Goal: Communication & Community: Participate in discussion

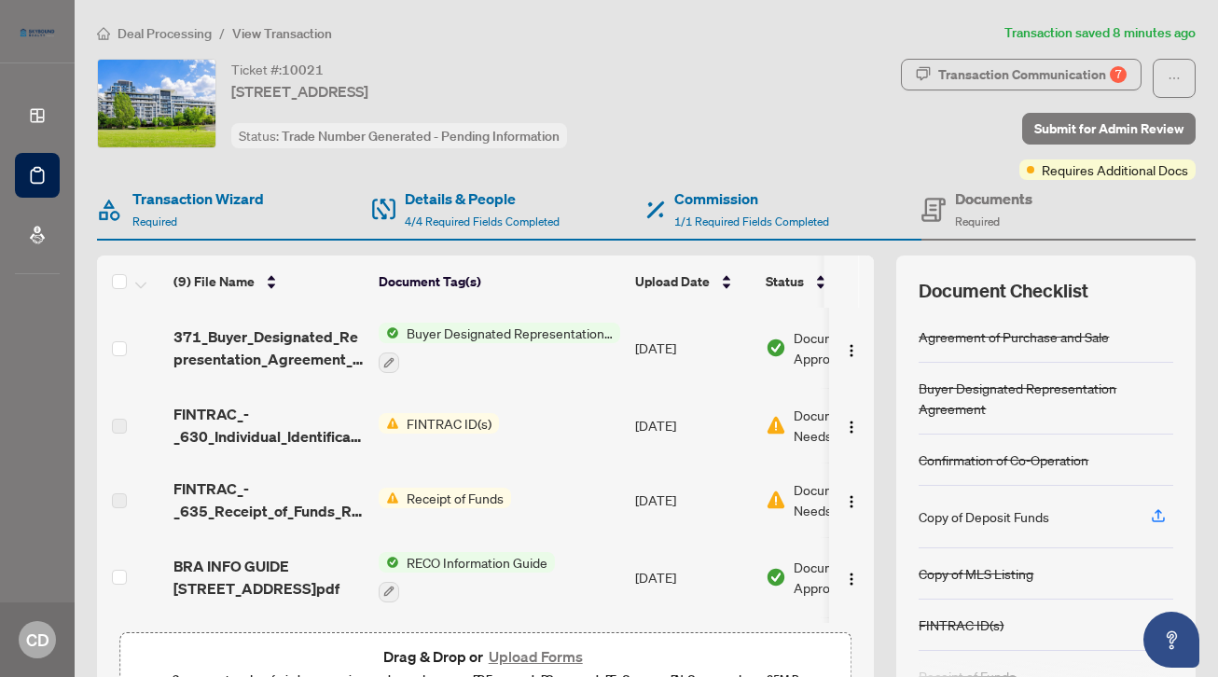
scroll to position [80, 0]
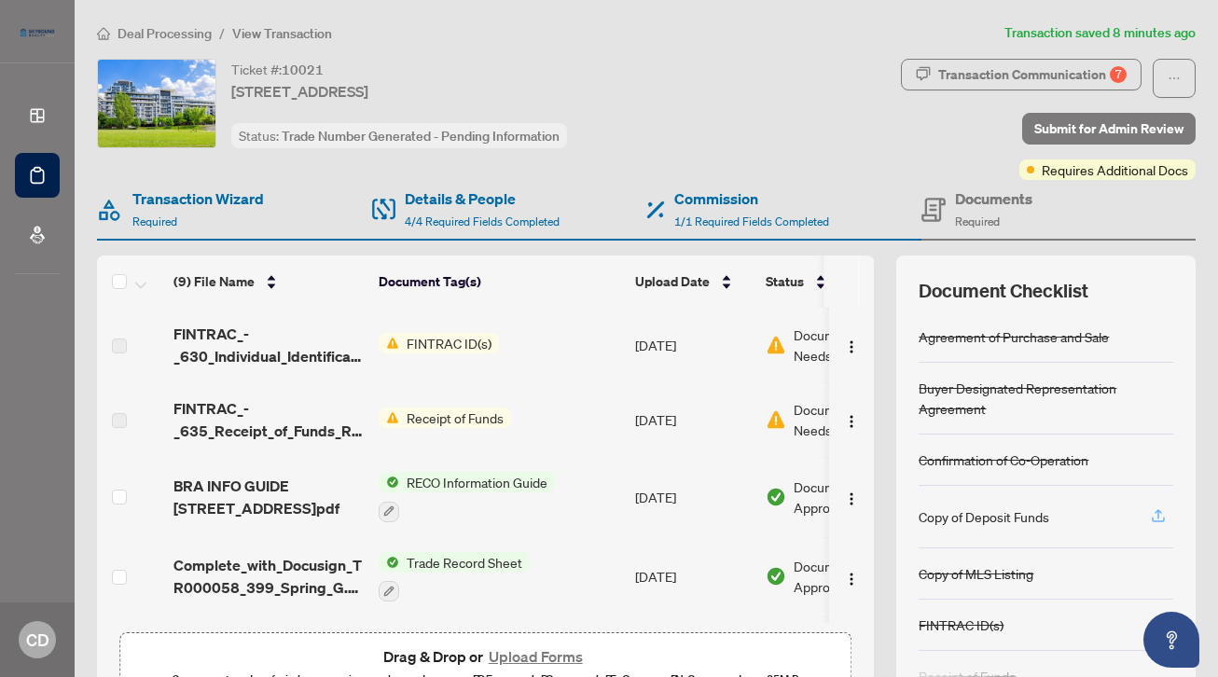
click at [1160, 514] on icon "button" at bounding box center [1158, 515] width 17 height 17
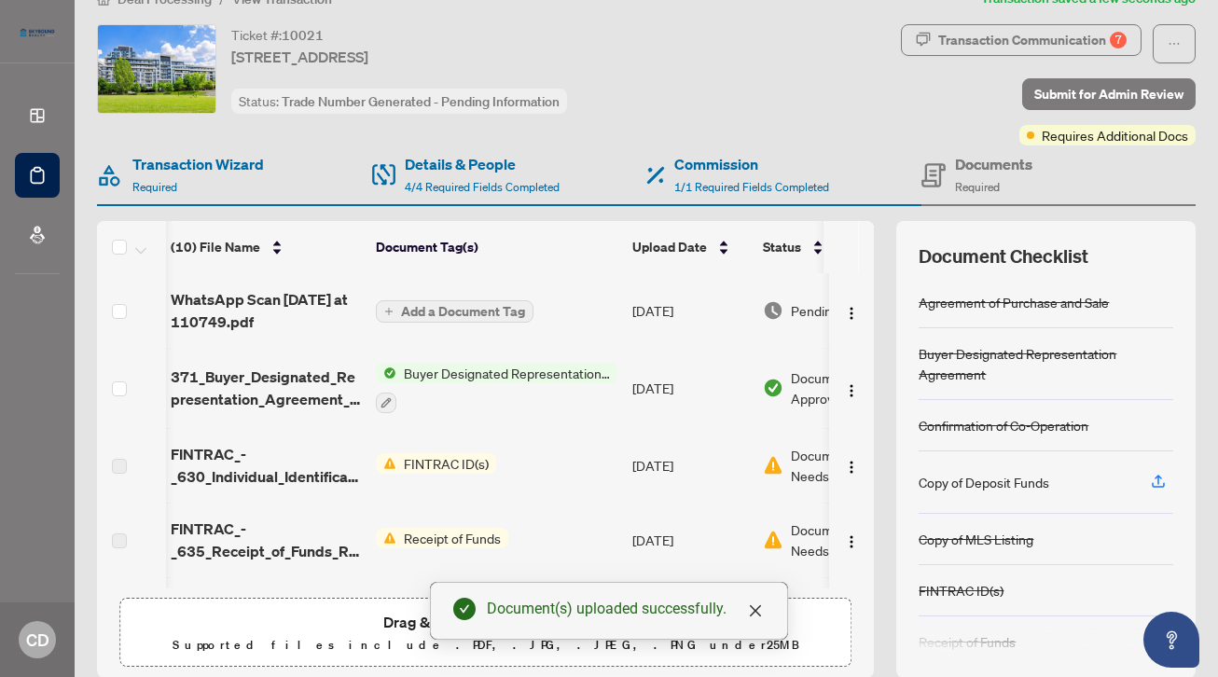
scroll to position [0, 3]
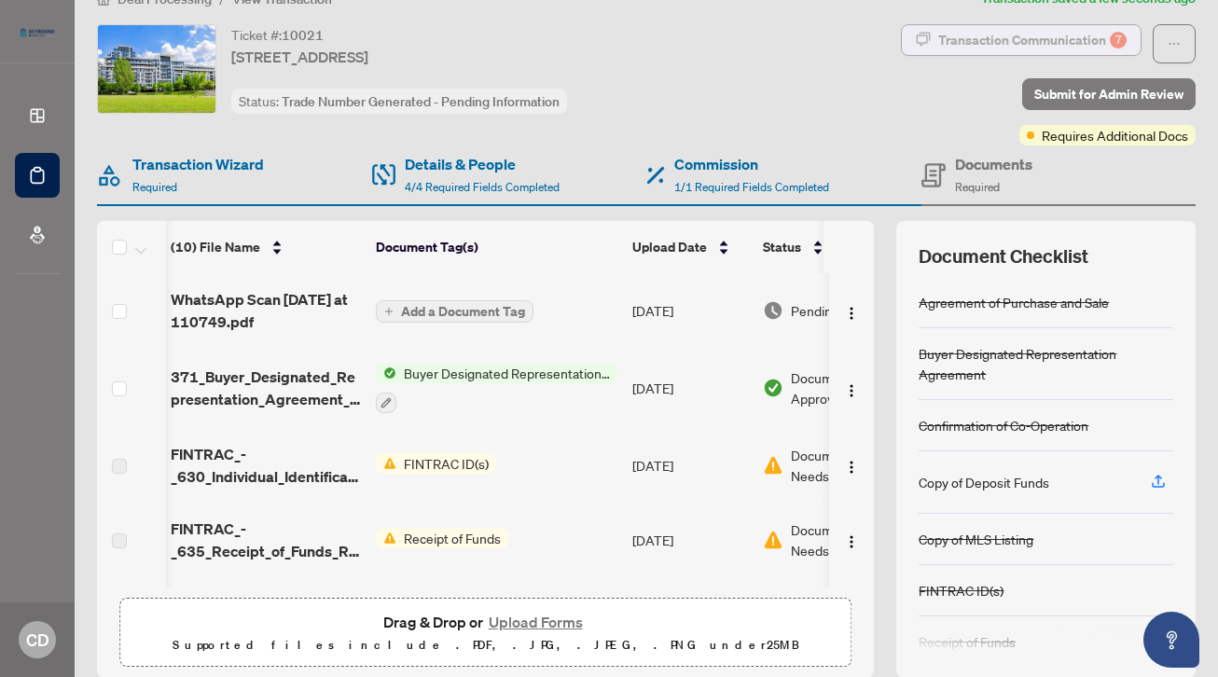
click at [1087, 43] on div "Transaction Communication 7" at bounding box center [1032, 40] width 188 height 30
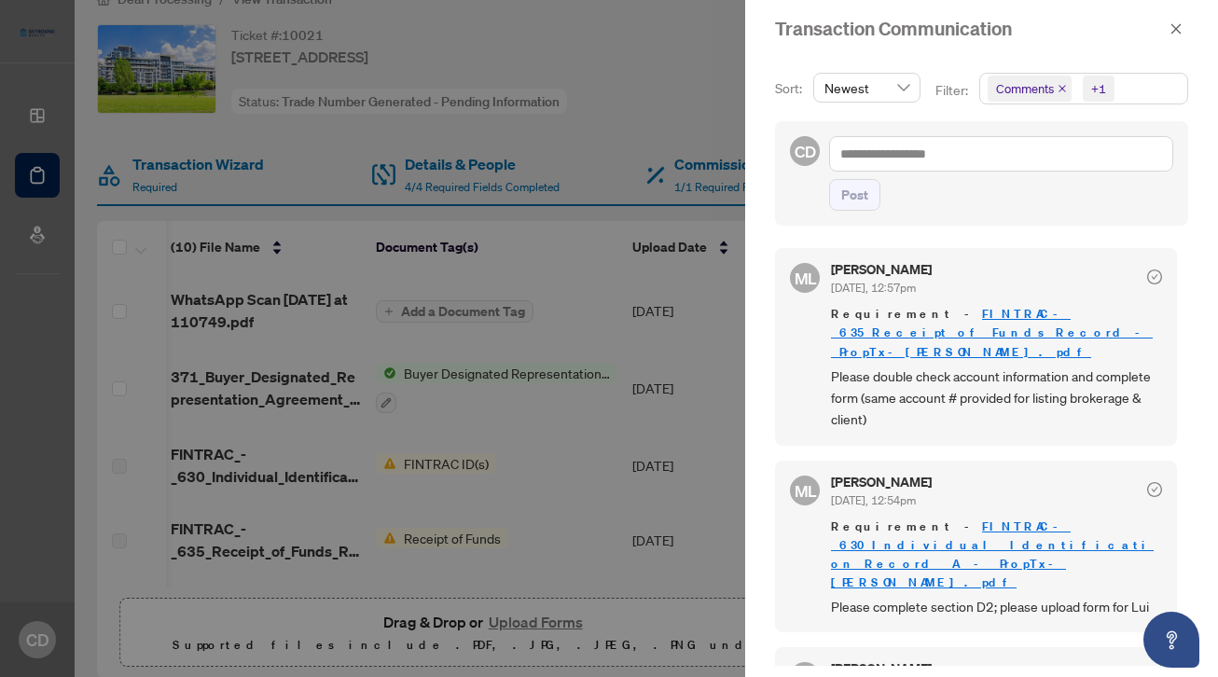
scroll to position [0, 0]
click at [966, 154] on textarea at bounding box center [1001, 153] width 344 height 35
type textarea "*"
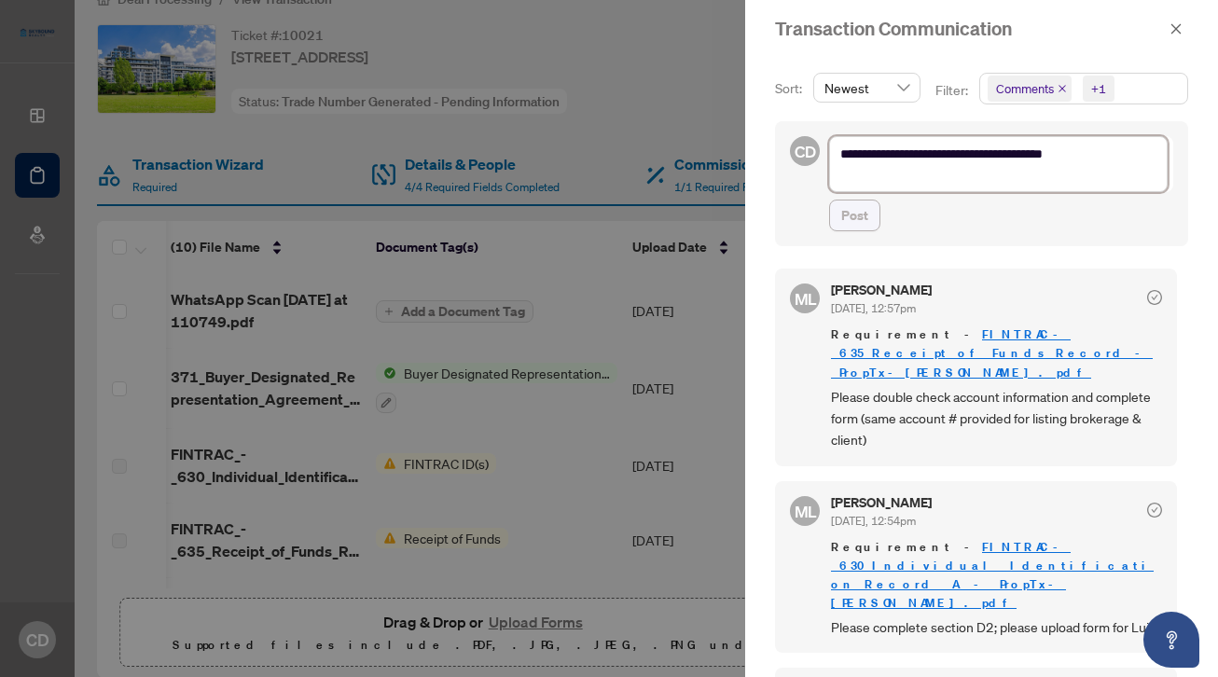
type textarea "**********"
click at [847, 213] on span "Post" at bounding box center [854, 216] width 27 height 30
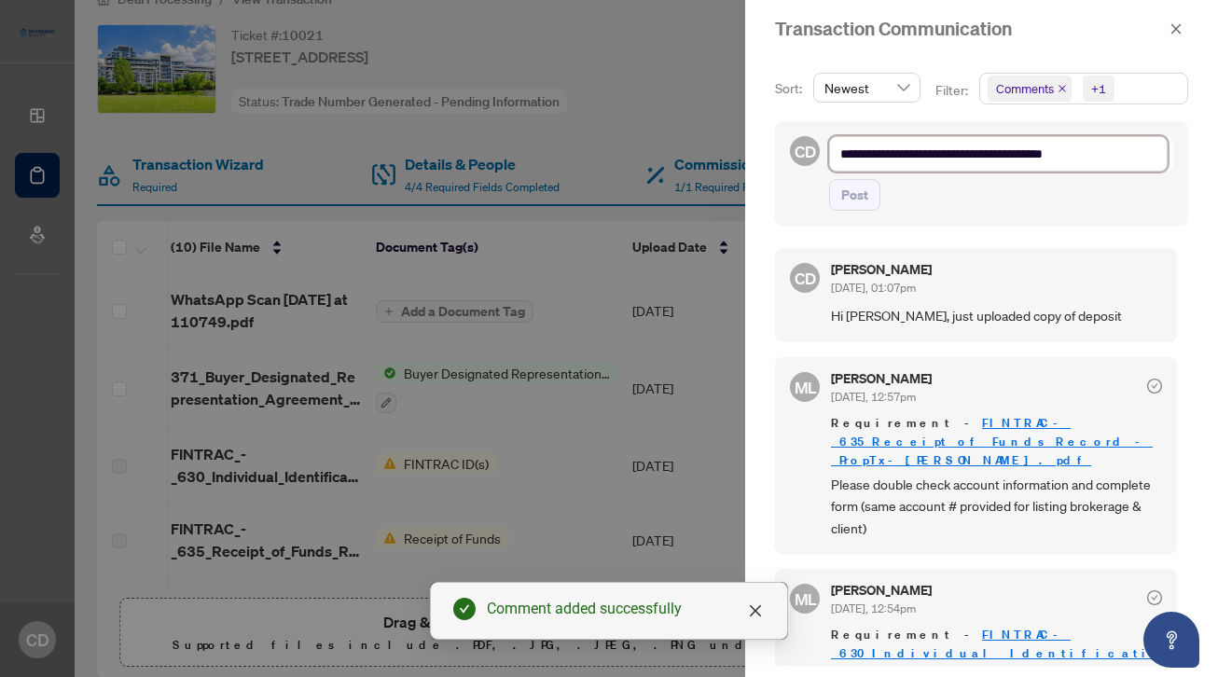
click at [912, 162] on textarea "**********" at bounding box center [998, 153] width 339 height 35
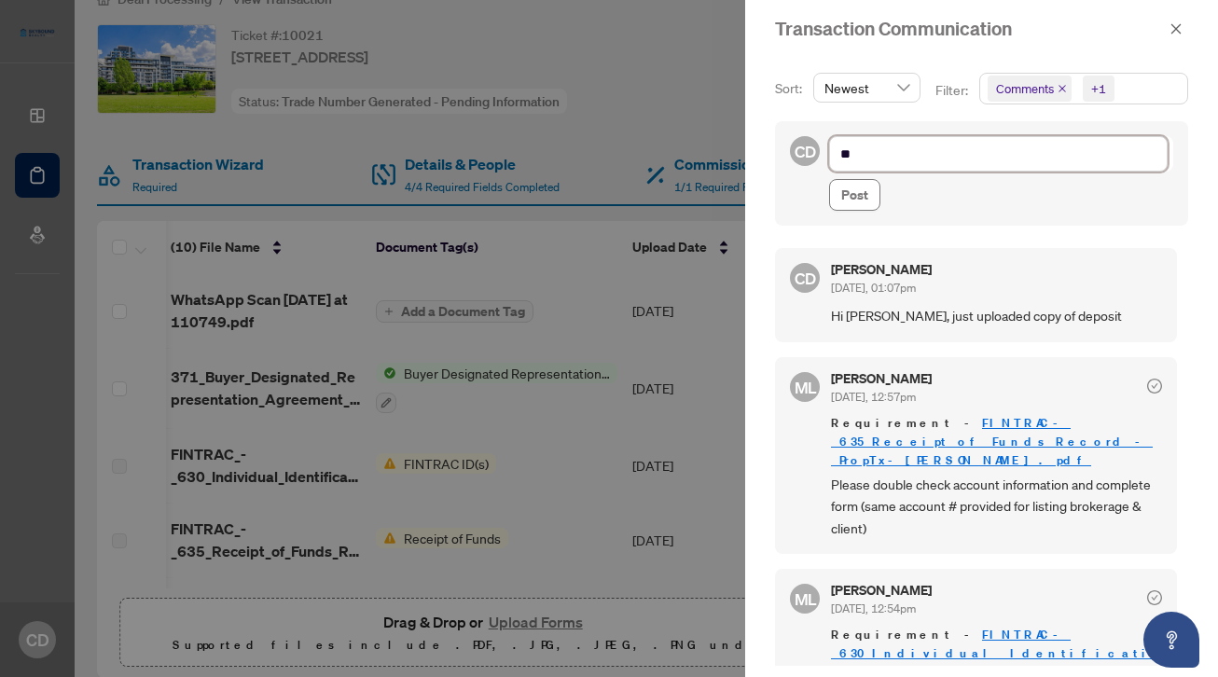
type textarea "*"
click at [560, 533] on div at bounding box center [609, 338] width 1218 height 677
click at [1177, 31] on icon "close" at bounding box center [1177, 28] width 10 height 10
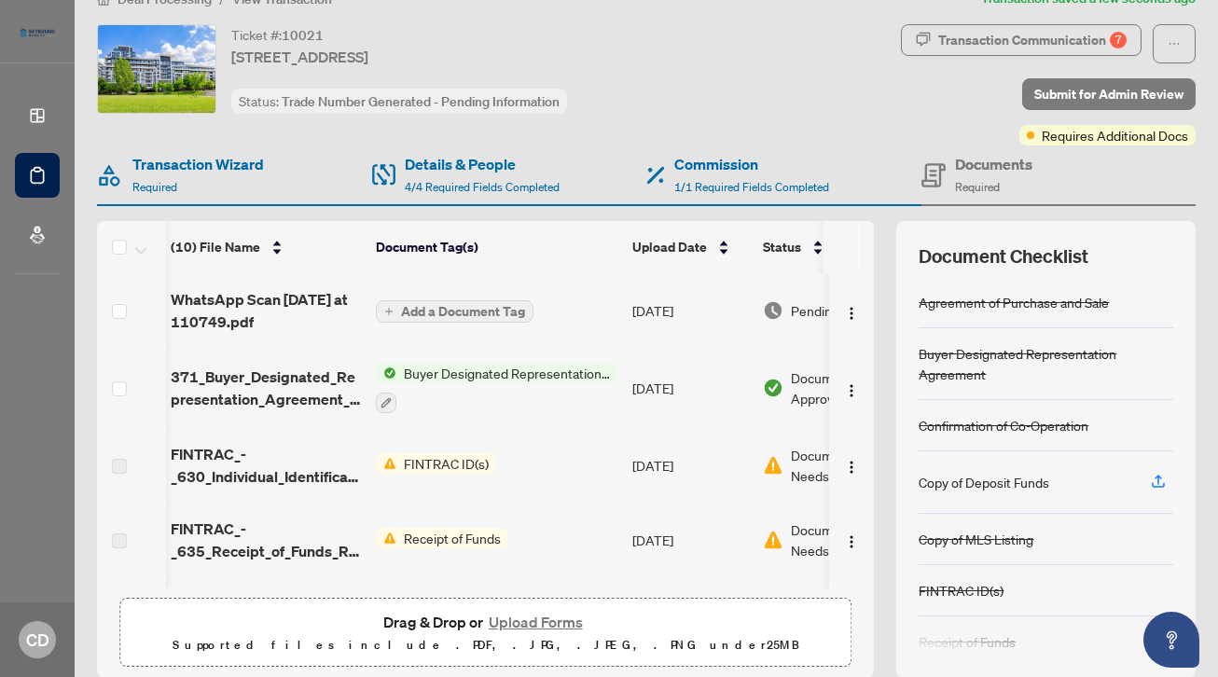
click at [423, 462] on span "FINTRAC ID(s)" at bounding box center [446, 463] width 100 height 21
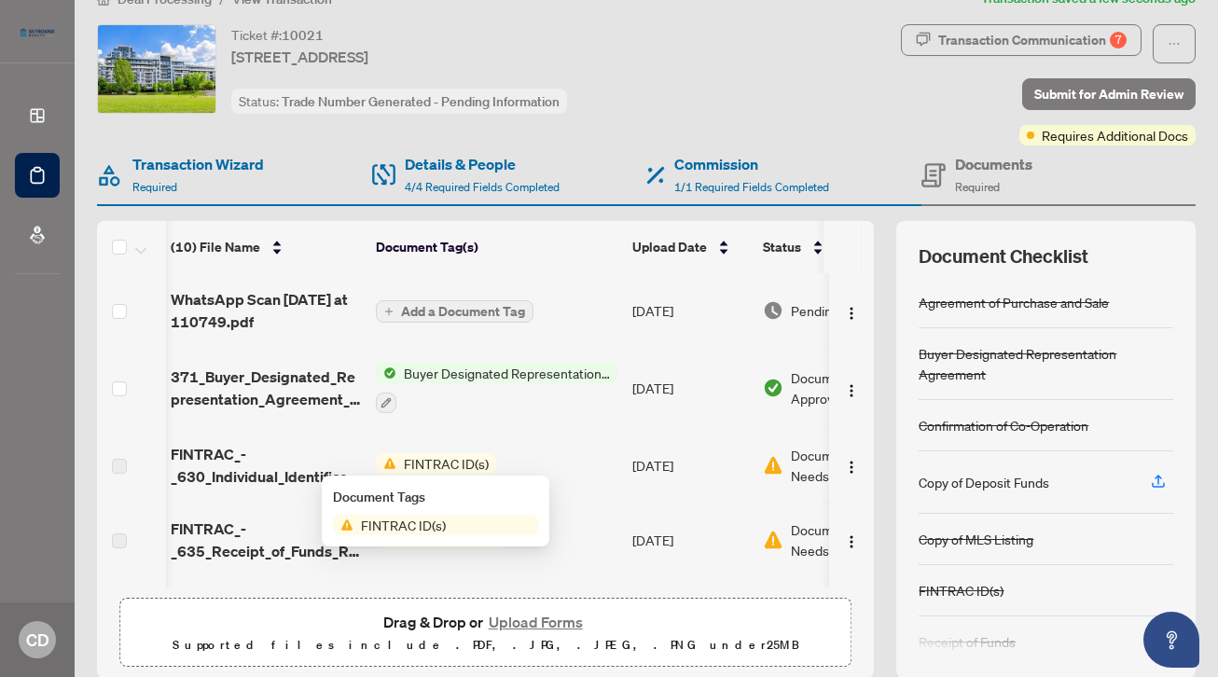
click at [286, 465] on span "FINTRAC_-_630_Individual_Identification_Record__A__-_PropTx-[PERSON_NAME].pdf" at bounding box center [266, 465] width 190 height 45
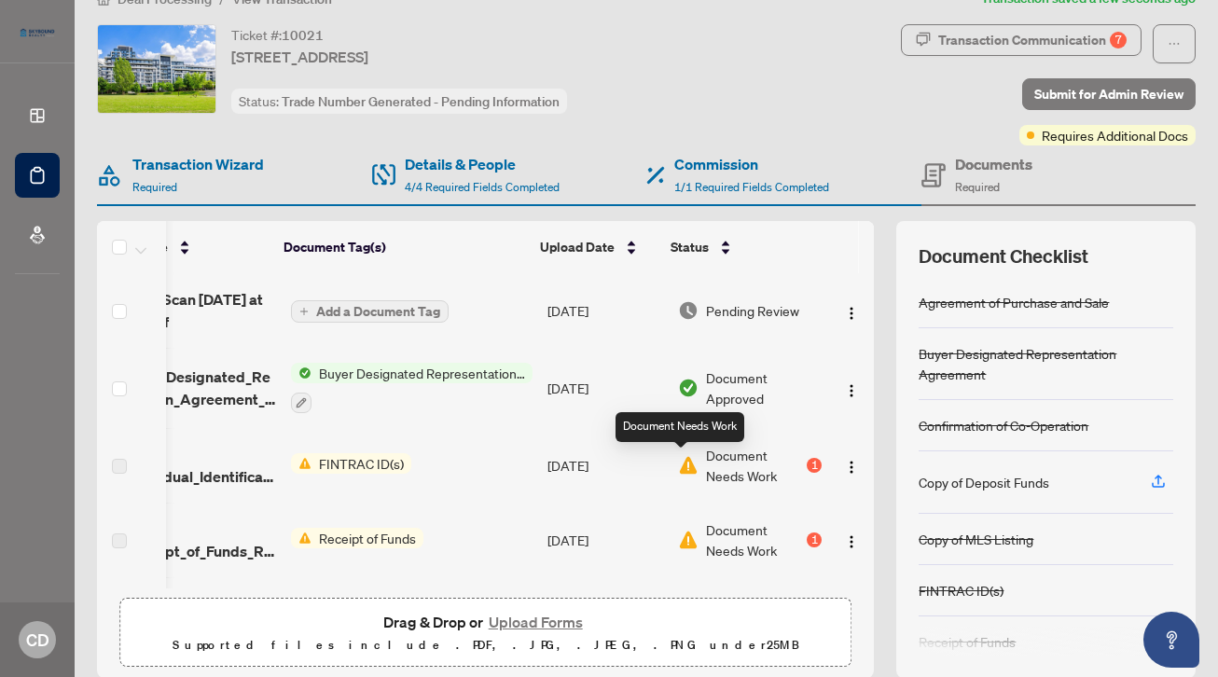
scroll to position [0, 93]
click at [812, 465] on div "1" at bounding box center [814, 465] width 15 height 15
click at [748, 459] on span "Document Needs Work" at bounding box center [754, 465] width 97 height 41
click at [748, 460] on span "Document Needs Work" at bounding box center [754, 465] width 97 height 41
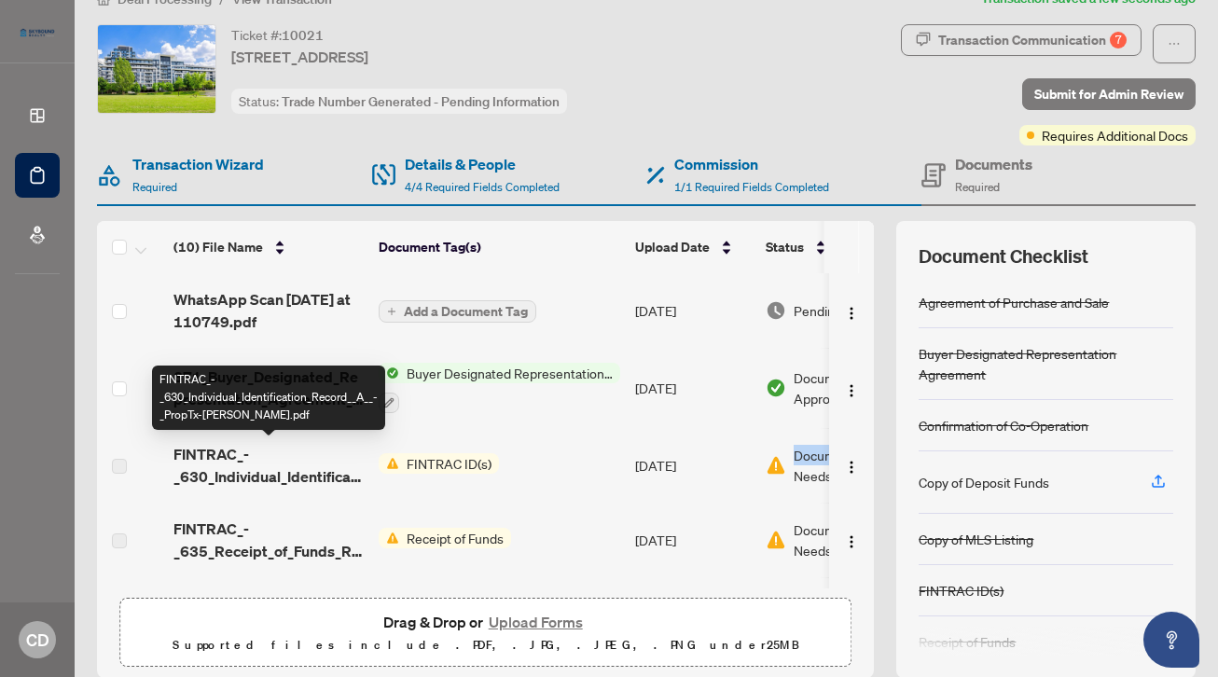
scroll to position [0, 0]
click at [201, 455] on span "FINTRAC_-_630_Individual_Identification_Record__A__-_PropTx-[PERSON_NAME].pdf" at bounding box center [268, 465] width 190 height 45
click at [213, 481] on span "FINTRAC_-_630_Individual_Identification_Record__A__-_PropTx-[PERSON_NAME].pdf" at bounding box center [268, 465] width 190 height 45
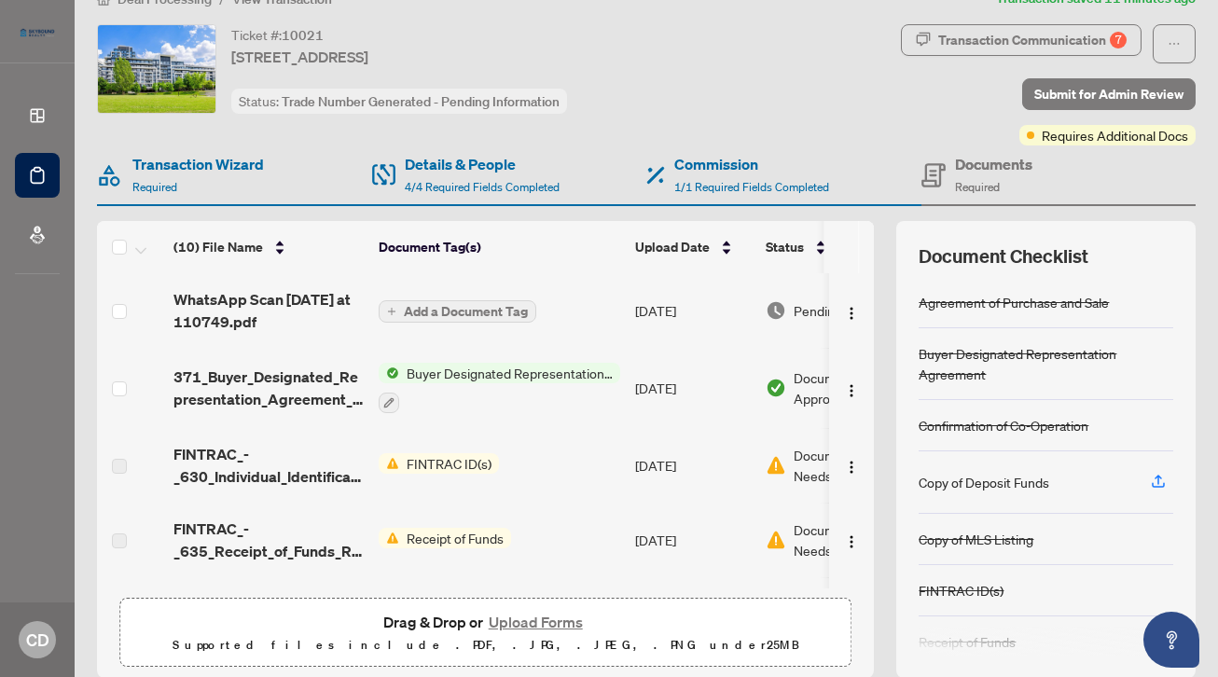
click at [798, 106] on div "Transaction Communication 7 Submit for Admin Review Requires Additional Docs" at bounding box center [967, 84] width 458 height 121
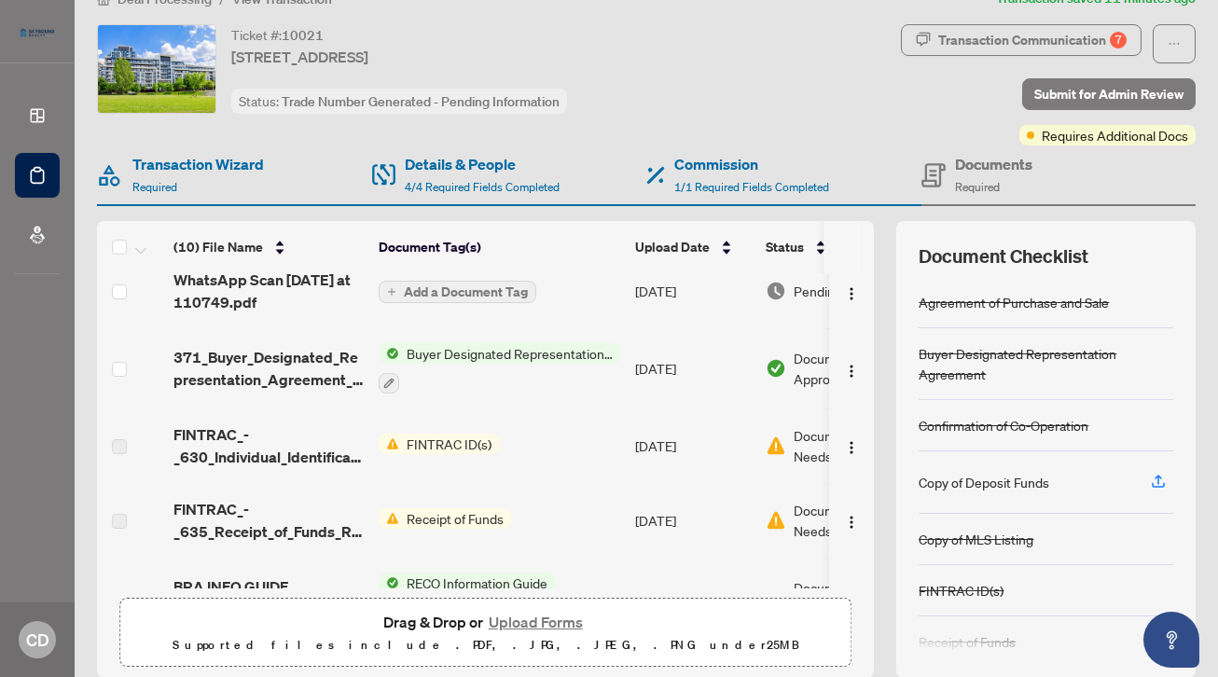
scroll to position [15, 0]
